Goal: Information Seeking & Learning: Learn about a topic

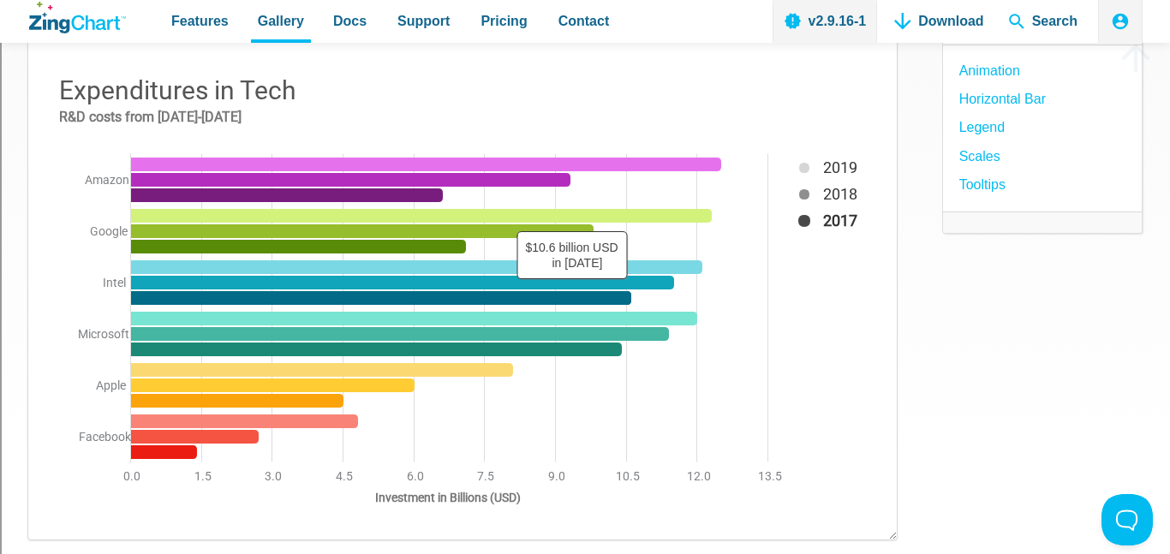
scroll to position [218, 0]
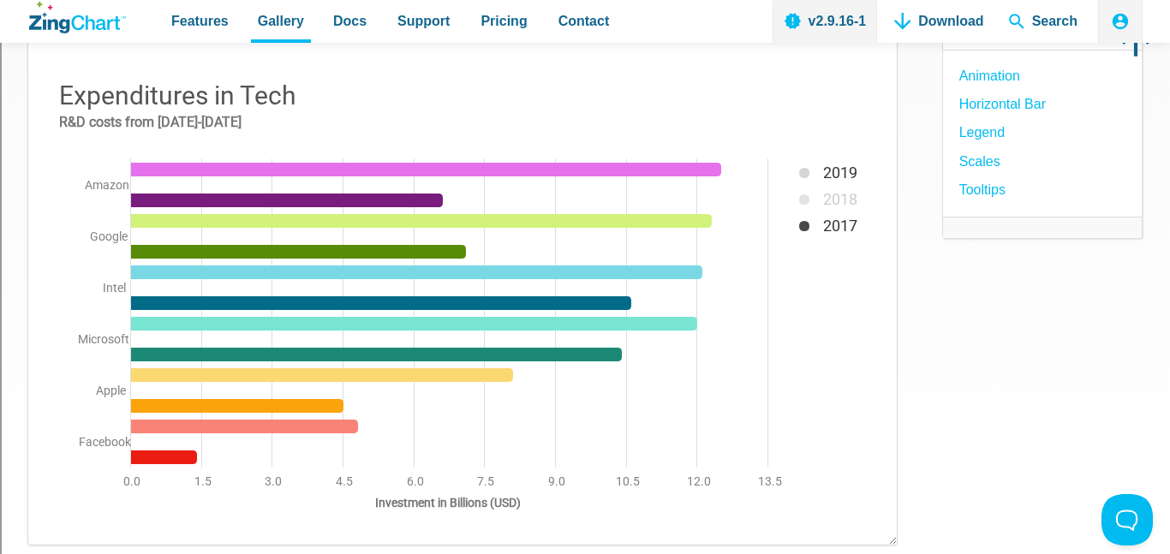
click at [807, 177] on div "App Content" at bounding box center [824, 130] width 94 height 97
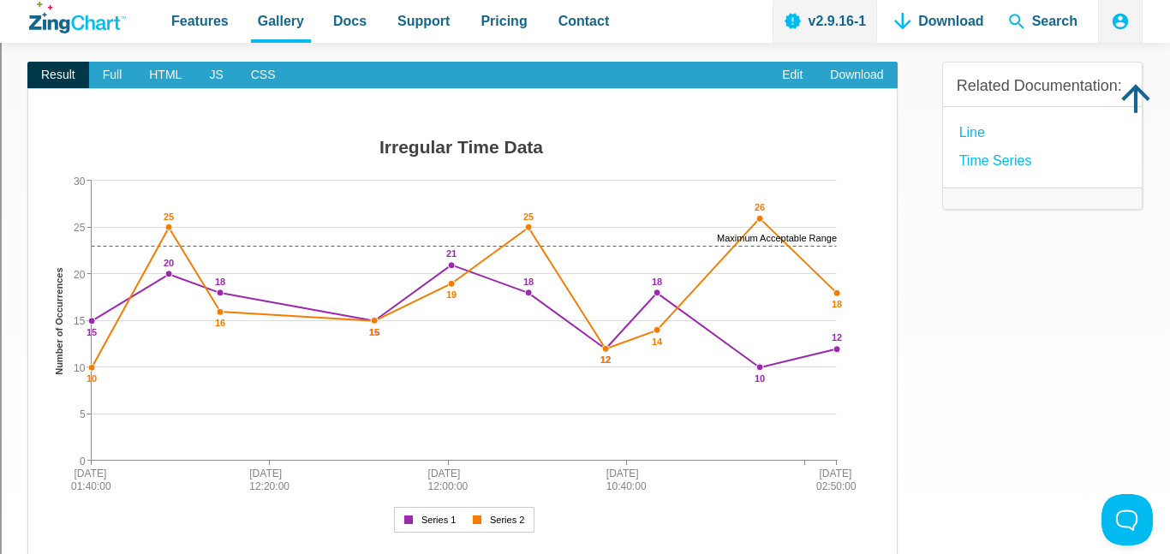
scroll to position [205, 0]
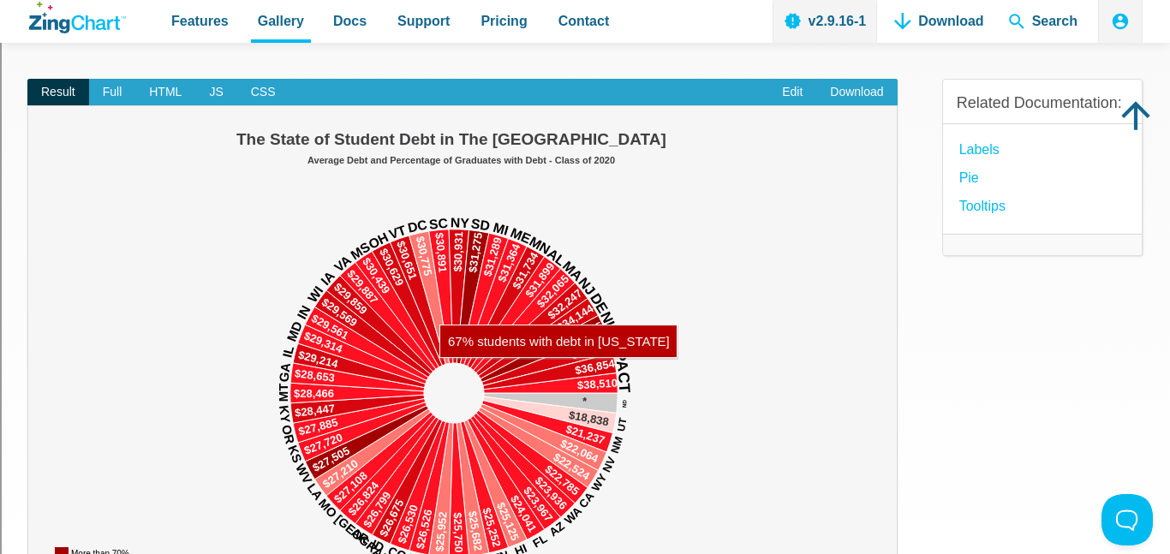
scroll to position [159, 0]
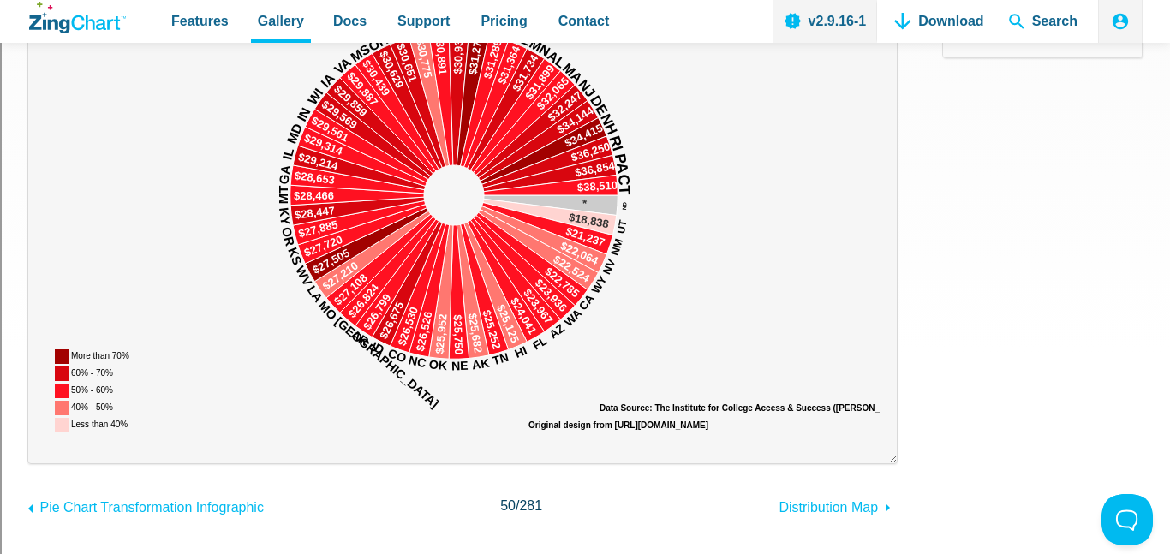
scroll to position [346, 0]
